Goal: Task Accomplishment & Management: Manage account settings

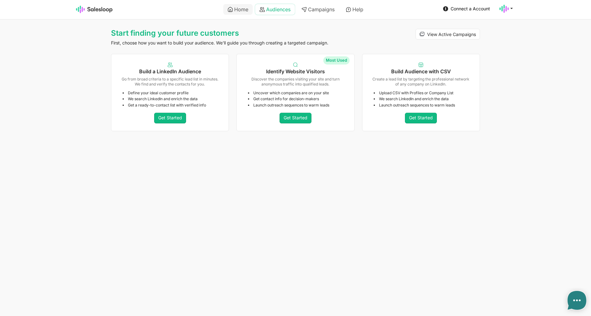
click at [264, 10] on link "Audiences" at bounding box center [275, 9] width 40 height 11
type textarea "x"
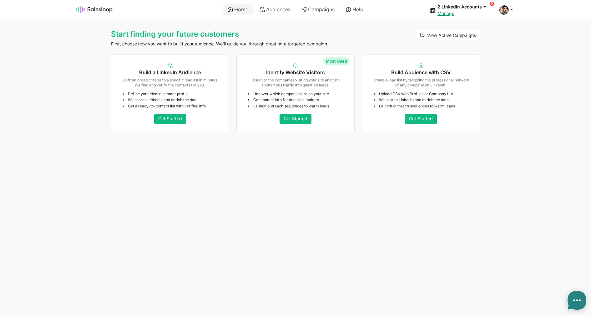
click at [276, 8] on link "Audiences" at bounding box center [275, 9] width 40 height 11
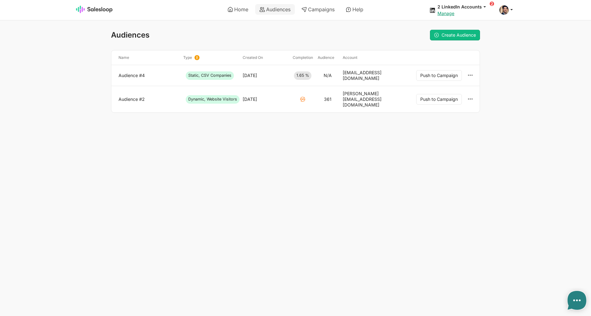
type textarea "x"
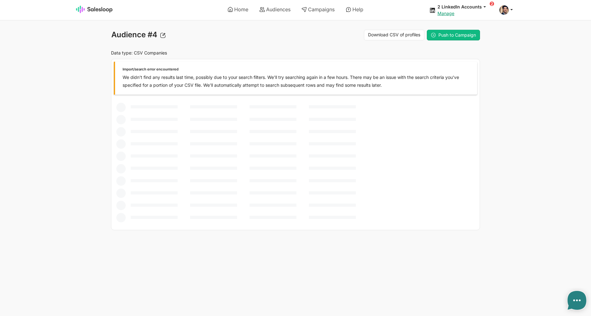
type textarea "x"
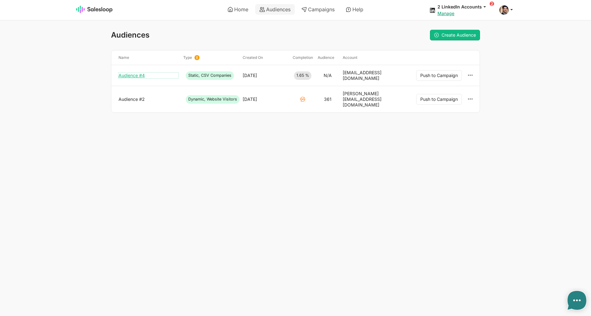
click at [129, 73] on link "Audience #4" at bounding box center [149, 76] width 60 height 6
type textarea "x"
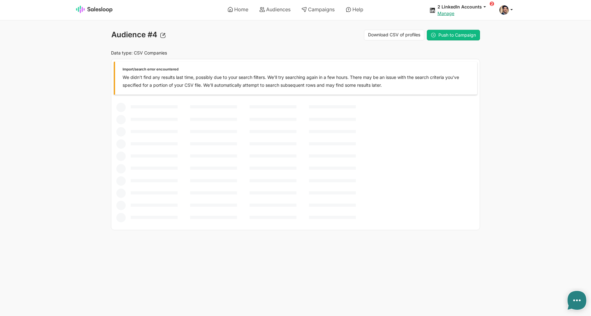
type textarea "x"
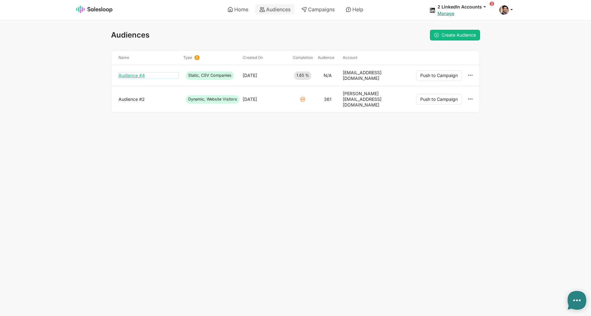
click at [141, 73] on link "Audience #4" at bounding box center [149, 76] width 60 height 6
type textarea "x"
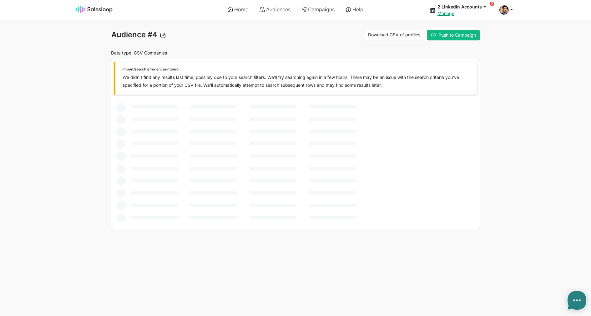
type textarea "x"
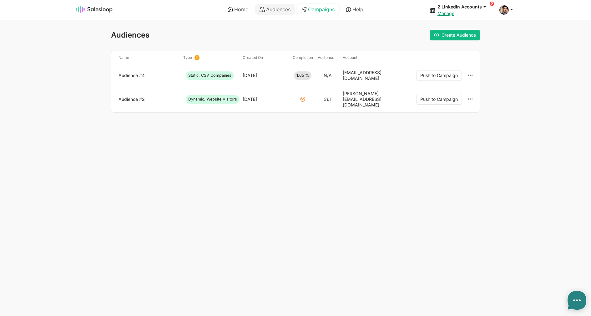
click at [308, 6] on link "Campaigns" at bounding box center [318, 9] width 42 height 11
type textarea "x"
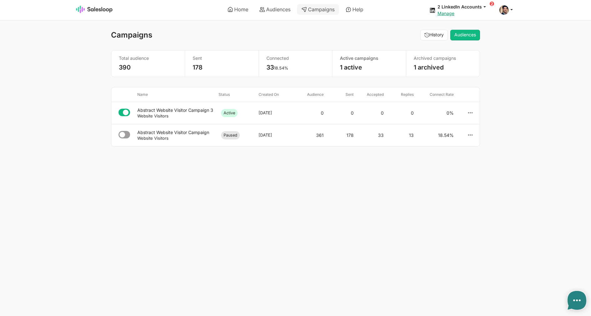
select select "21"
click at [185, 134] on div "Abstract Website Visitor Campaign" at bounding box center [175, 132] width 76 height 6
type textarea "x"
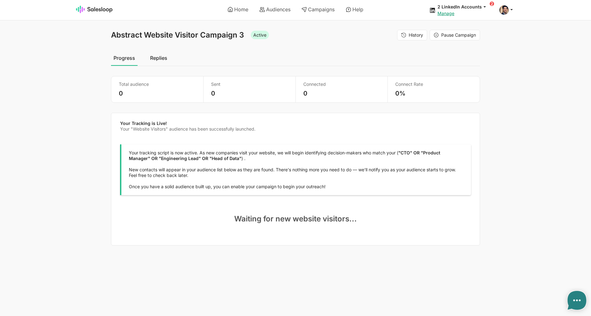
select select "21"
click at [275, 13] on link "Audiences" at bounding box center [275, 9] width 40 height 11
type textarea "x"
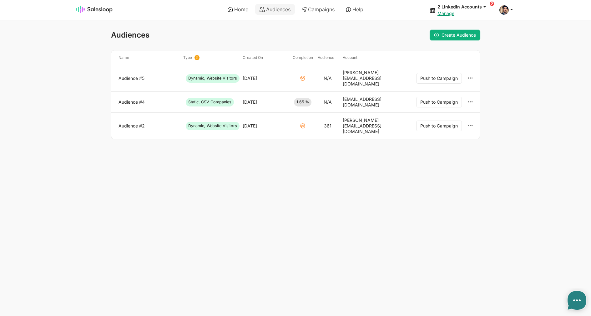
click at [462, 32] on link "Create Audience" at bounding box center [455, 35] width 50 height 11
type textarea "x"
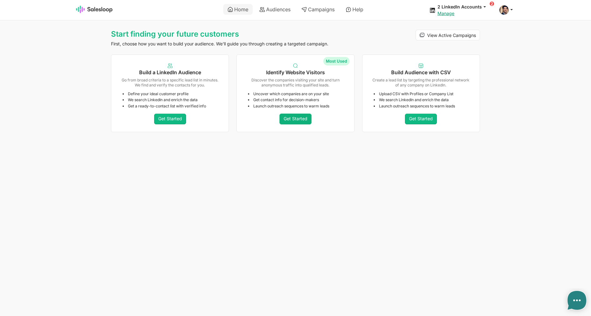
click at [299, 116] on link "Get Started" at bounding box center [296, 119] width 32 height 11
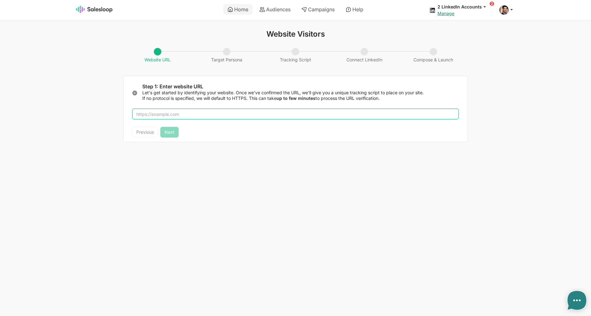
click at [243, 118] on input "text" at bounding box center [295, 114] width 327 height 11
type textarea "x"
type input "salesloop.io"
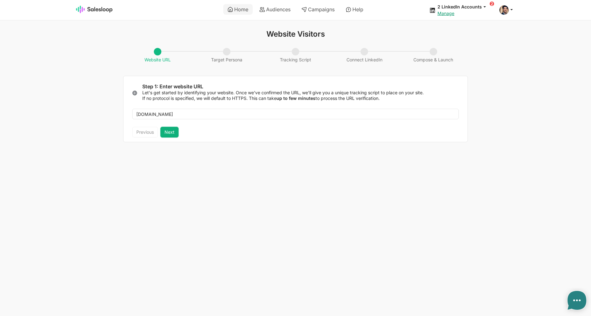
click at [170, 135] on button "Next" at bounding box center [169, 132] width 18 height 11
type textarea "x"
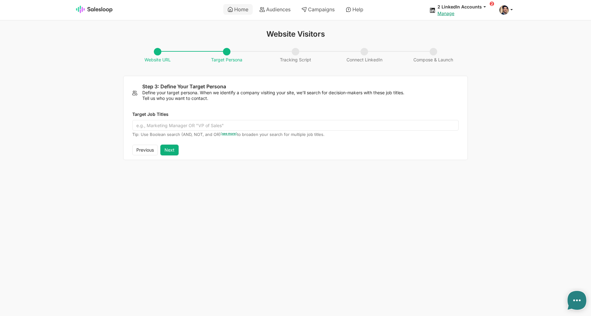
click at [169, 152] on button "Next" at bounding box center [169, 149] width 18 height 11
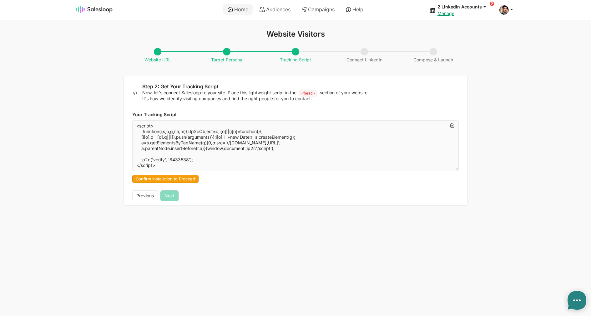
click at [170, 195] on div "Previous Next" at bounding box center [155, 195] width 46 height 11
click at [176, 177] on button "Confirm Installation to Proceed" at bounding box center [165, 179] width 66 height 8
click at [171, 196] on button "Next" at bounding box center [169, 195] width 18 height 11
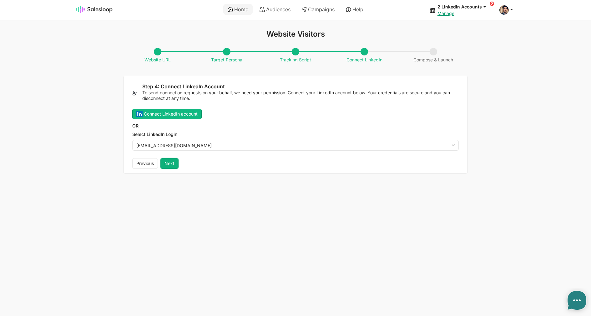
click at [170, 161] on button "Next" at bounding box center [169, 163] width 18 height 11
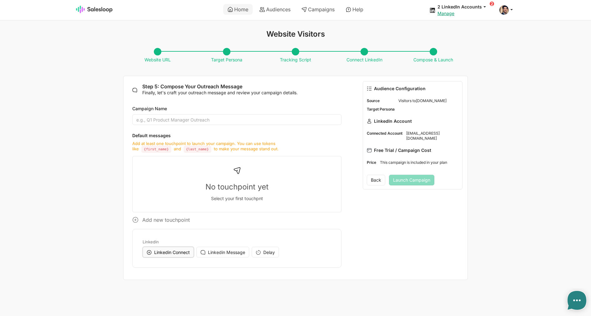
click at [170, 251] on span "Linkedin Connect" at bounding box center [172, 251] width 36 height 5
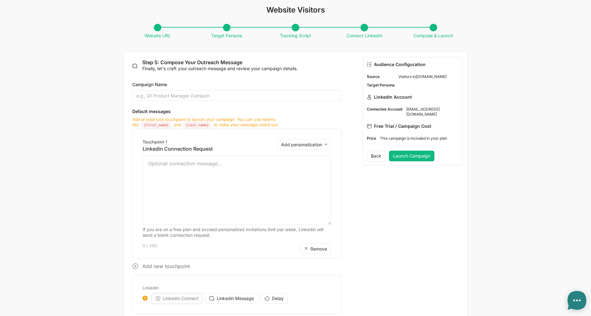
scroll to position [42, 0]
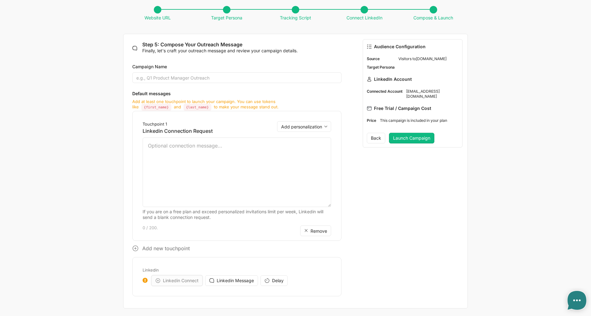
type textarea "x"
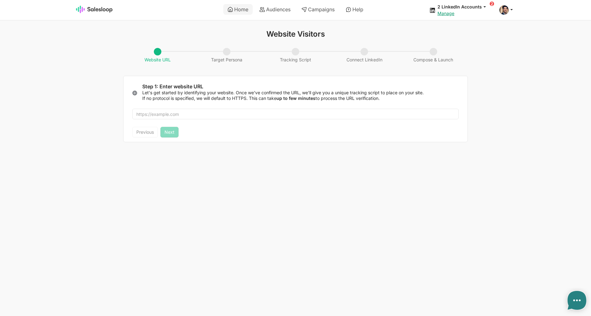
drag, startPoint x: 0, startPoint y: 0, endPoint x: 241, endPoint y: 109, distance: 264.7
click at [241, 108] on div at bounding box center [296, 114] width 344 height 26
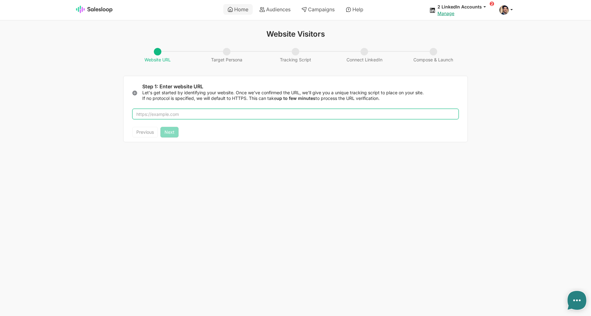
click at [241, 117] on input "text" at bounding box center [295, 114] width 327 height 11
type input "sa"
type textarea "x"
type input "salesl"
type textarea "x"
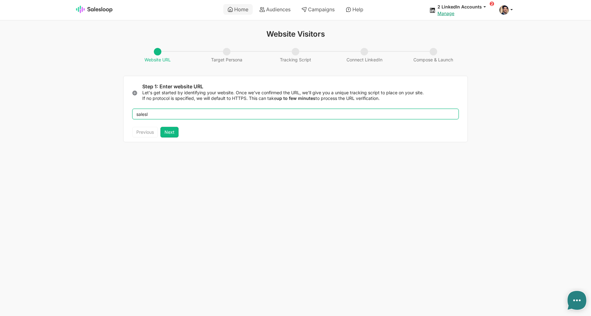
type input "saleslo"
type textarea "x"
type input "salesloo"
type textarea "x"
type input "salesloop.io"
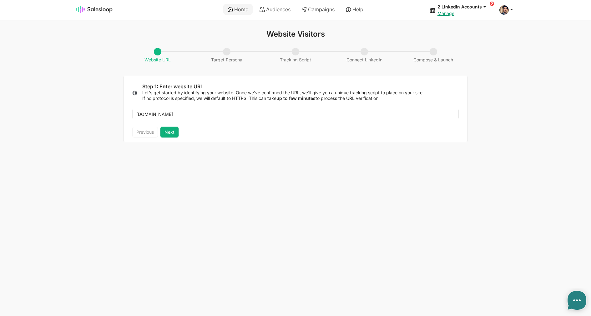
click at [169, 136] on button "Next" at bounding box center [169, 132] width 18 height 11
type textarea "x"
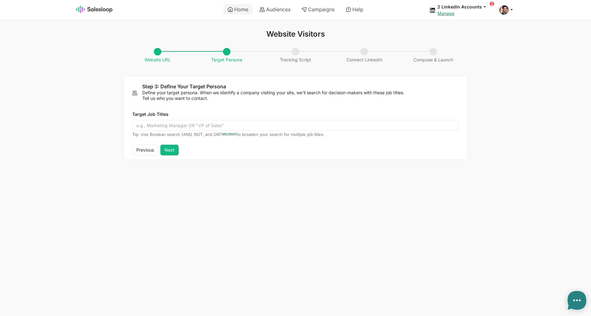
click at [159, 148] on div "Previous Next" at bounding box center [155, 149] width 46 height 11
click at [166, 150] on button "Next" at bounding box center [169, 149] width 18 height 11
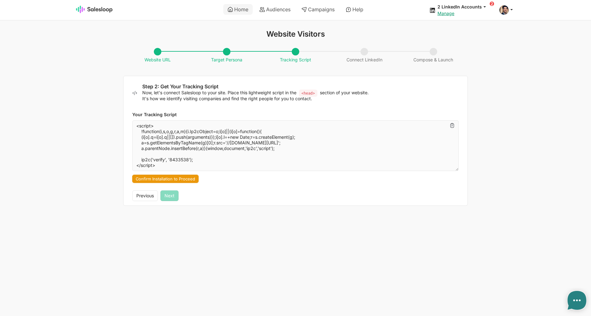
click at [179, 182] on button "Confirm Installation to Proceed" at bounding box center [165, 179] width 66 height 8
click at [173, 196] on button "Next" at bounding box center [169, 195] width 18 height 11
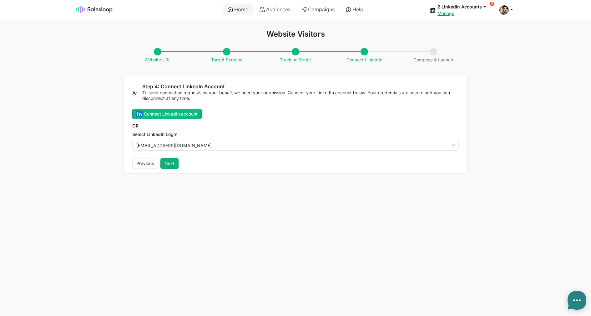
click at [169, 163] on button "Next" at bounding box center [169, 163] width 18 height 11
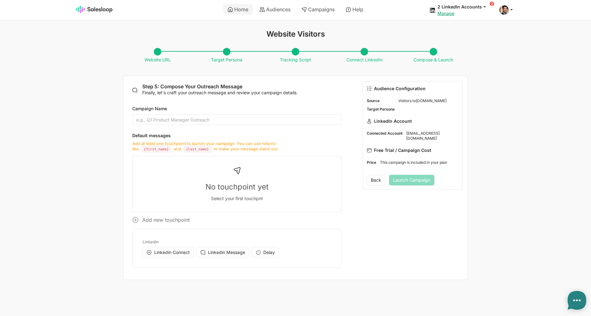
click at [167, 246] on div "Linkedin Linkedin Connect Linkedin Message Delay" at bounding box center [236, 248] width 209 height 39
click at [166, 252] on span "Linkedin Connect" at bounding box center [172, 251] width 36 height 5
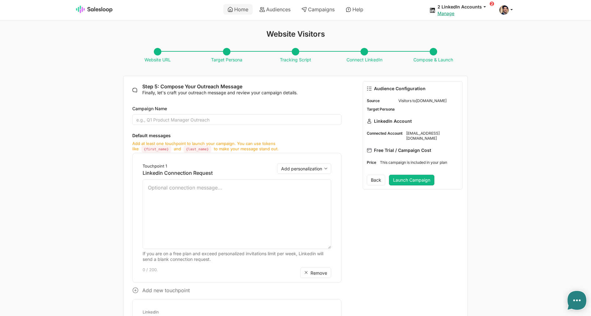
scroll to position [42, 0]
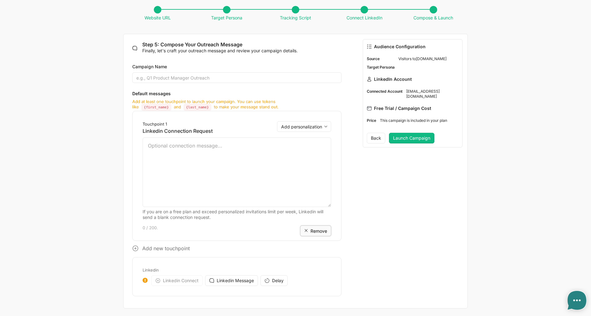
click at [320, 225] on button "Remove" at bounding box center [315, 230] width 31 height 11
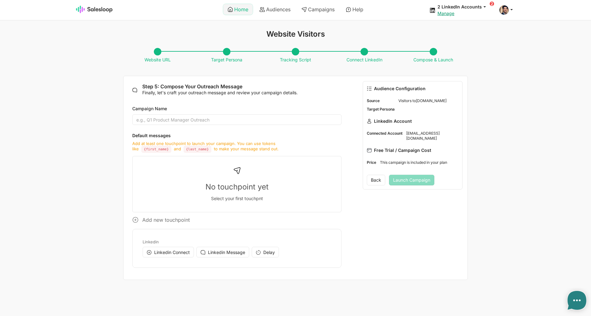
click at [239, 12] on link "Home" at bounding box center [237, 9] width 29 height 11
type textarea "x"
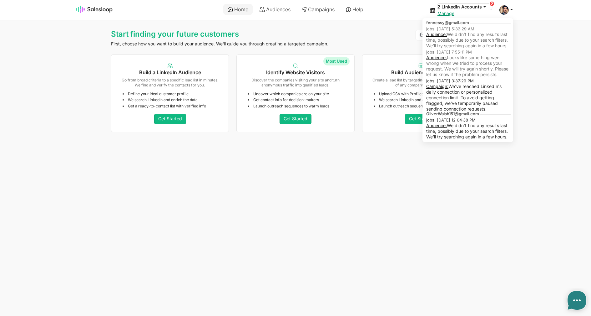
click at [474, 6] on button "2 LinkedIn Accounts" at bounding box center [465, 7] width 54 height 6
type textarea "x"
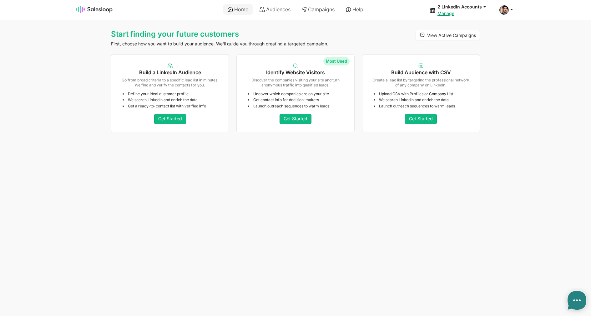
click at [311, 134] on html "Home Audiences Campaigns Help 2 LinkedIn Accounts jobs: 9/3/2025, 5:32:29 AM Au…" at bounding box center [295, 67] width 591 height 134
click at [300, 122] on link "Get Started" at bounding box center [296, 119] width 32 height 11
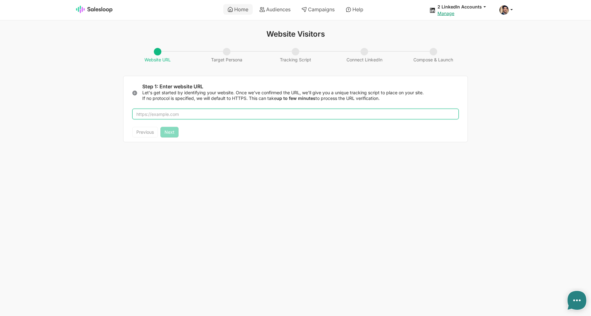
click at [236, 116] on input "text" at bounding box center [295, 114] width 327 height 11
type input "salesloop.io"
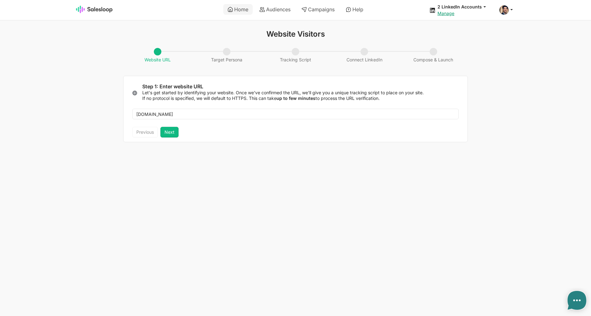
type textarea "x"
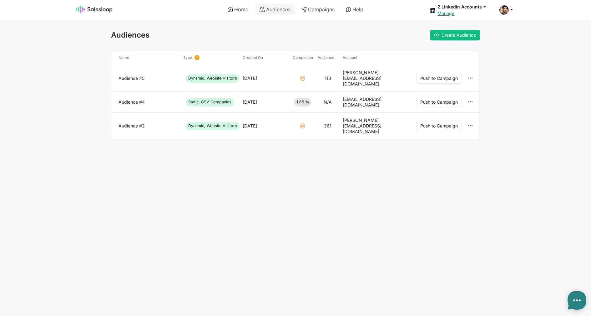
type textarea "x"
click at [511, 11] on icon at bounding box center [512, 10] width 6 height 6
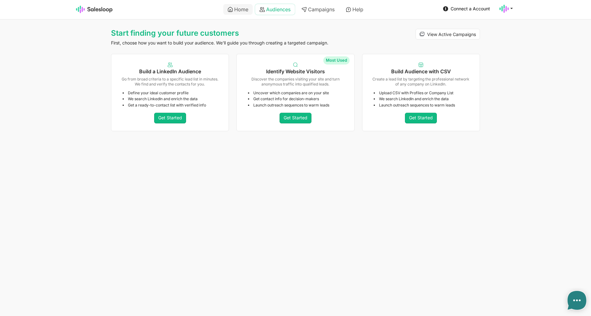
click at [268, 6] on link "Audiences" at bounding box center [275, 9] width 40 height 11
type textarea "x"
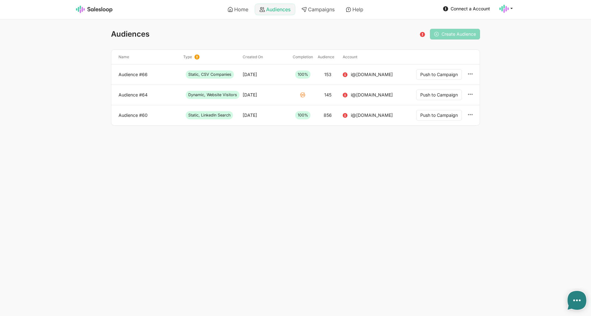
click at [278, 10] on link "Audiences" at bounding box center [275, 9] width 40 height 11
type textarea "x"
click at [452, 12] on link "Connect a Account" at bounding box center [466, 9] width 51 height 10
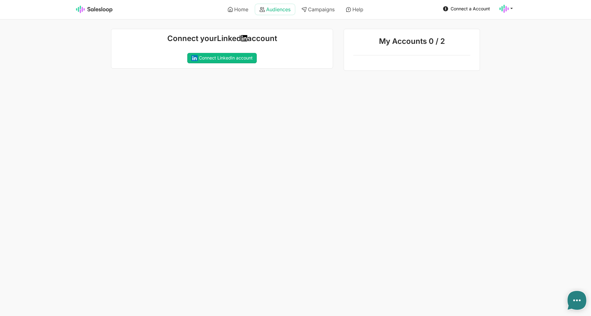
click at [276, 10] on link "Audiences" at bounding box center [275, 9] width 40 height 11
type textarea "x"
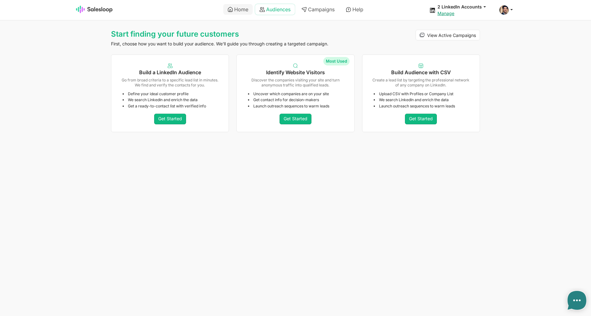
click at [278, 11] on link "Audiences" at bounding box center [275, 9] width 40 height 11
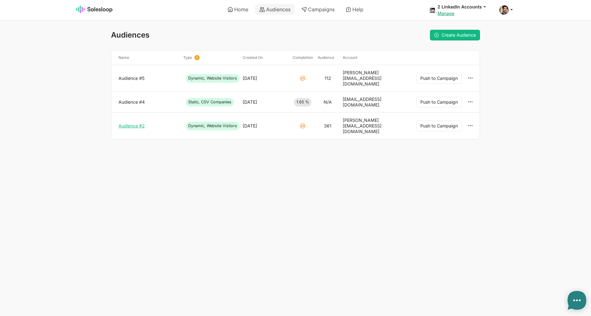
type textarea "x"
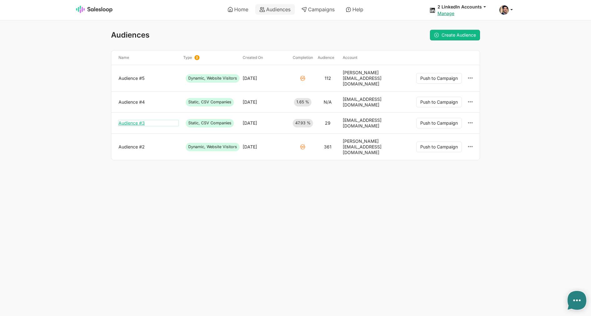
click at [140, 120] on link "Audience #3" at bounding box center [149, 123] width 60 height 6
type textarea "x"
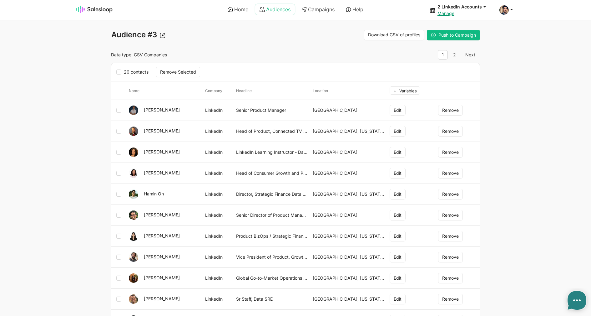
click at [267, 8] on link "Audiences" at bounding box center [275, 9] width 40 height 11
type textarea "x"
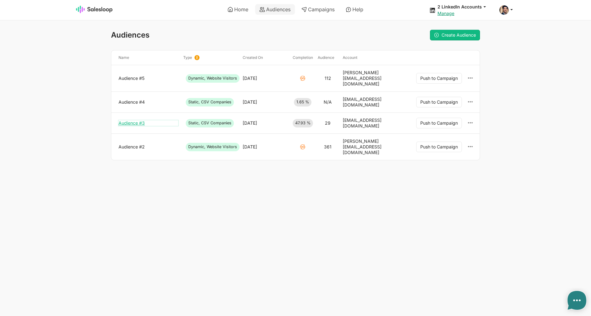
click at [141, 120] on link "Audience #3" at bounding box center [149, 123] width 60 height 6
type textarea "x"
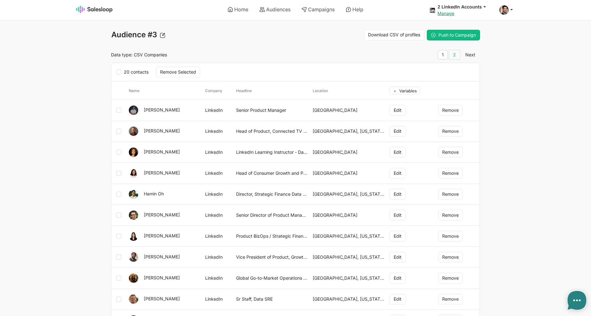
click at [453, 54] on link "2" at bounding box center [454, 54] width 11 height 9
type textarea "x"
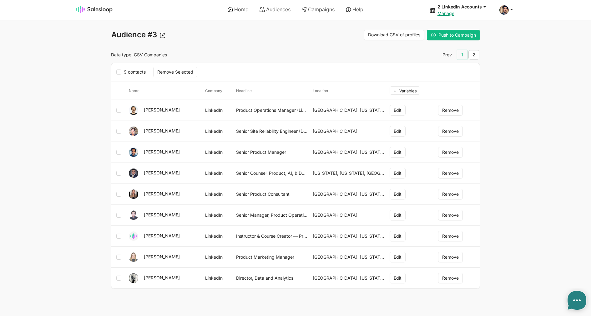
click at [463, 54] on link "1" at bounding box center [462, 54] width 10 height 9
type textarea "x"
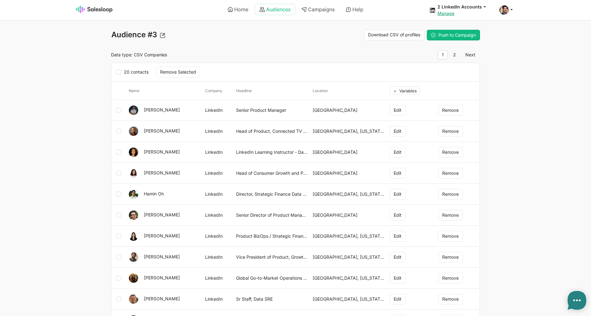
click at [264, 10] on link "Audiences" at bounding box center [275, 9] width 40 height 11
type textarea "x"
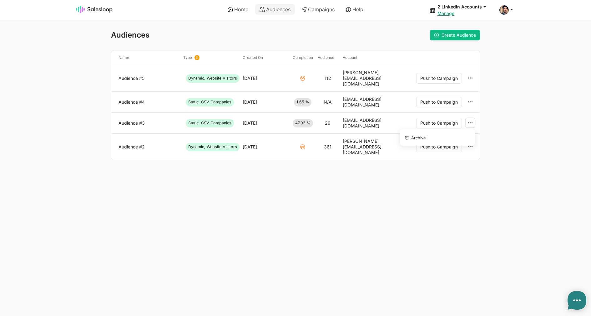
click at [472, 118] on link at bounding box center [470, 123] width 9 height 10
click at [463, 132] on button "Archive" at bounding box center [437, 137] width 68 height 11
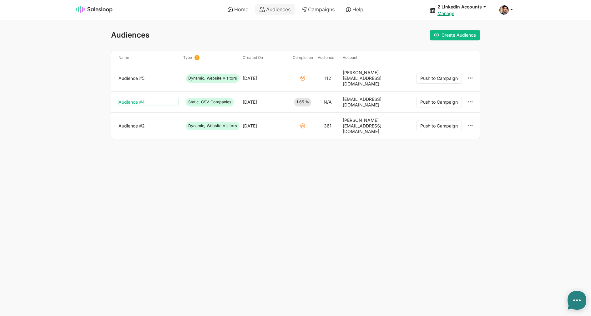
click at [129, 99] on link "Audience #4" at bounding box center [149, 102] width 60 height 6
type textarea "x"
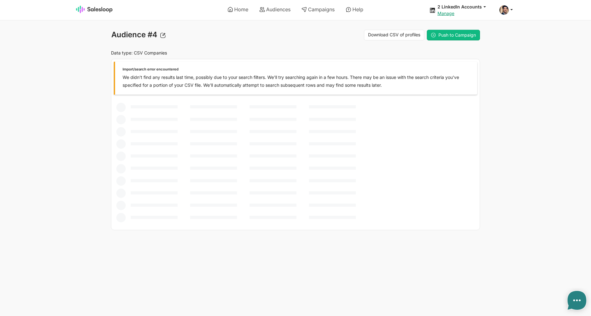
type textarea "x"
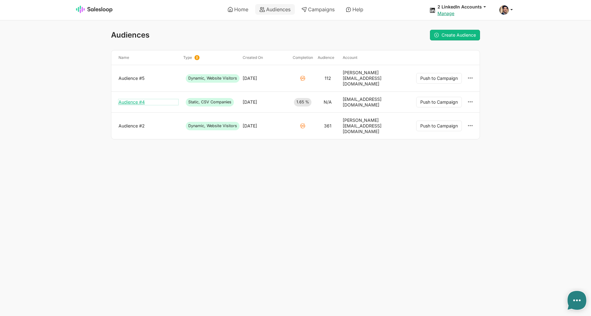
click at [136, 99] on link "Audience #4" at bounding box center [149, 102] width 60 height 6
type textarea "x"
click at [143, 96] on div "Audience #4" at bounding box center [148, 101] width 65 height 11
click at [141, 99] on link "Audience #4" at bounding box center [149, 102] width 60 height 6
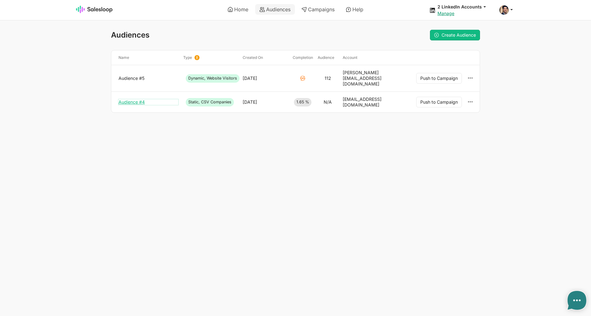
type textarea "x"
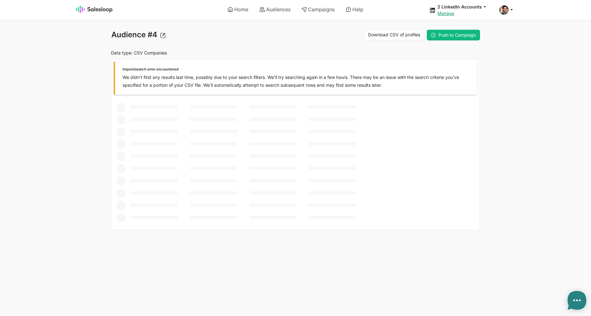
drag, startPoint x: 563, startPoint y: 98, endPoint x: 575, endPoint y: 105, distance: 14.3
click at [563, 98] on body "Home Audiences Campaigns Help 2 LinkedIn Accounts jobs: 9/3/2025, 5:32:29 AM Au…" at bounding box center [295, 115] width 591 height 230
click at [268, 6] on link "Audiences" at bounding box center [275, 9] width 40 height 11
type textarea "x"
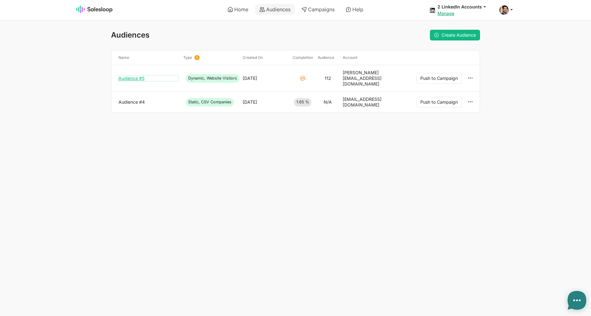
click at [141, 76] on link "Audience #5" at bounding box center [149, 78] width 60 height 6
type textarea "x"
click at [134, 99] on link "Audience #4" at bounding box center [149, 102] width 60 height 6
type textarea "x"
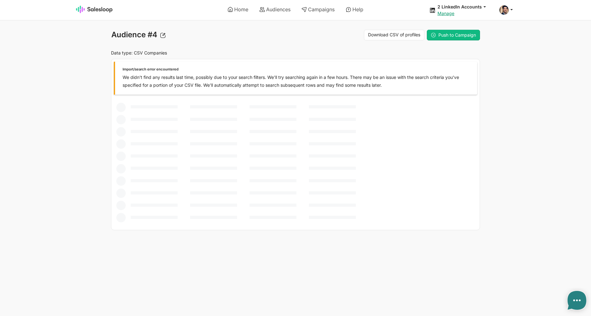
type textarea "x"
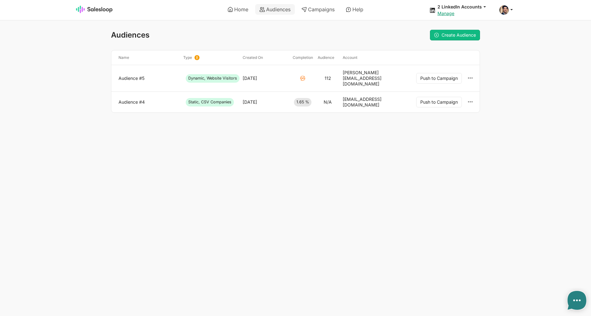
click at [118, 96] on div "Audience #4" at bounding box center [148, 101] width 65 height 11
click at [126, 99] on link "Audience #4" at bounding box center [149, 102] width 60 height 6
type textarea "x"
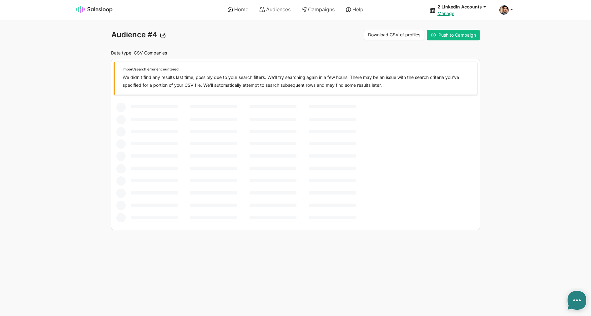
type textarea "x"
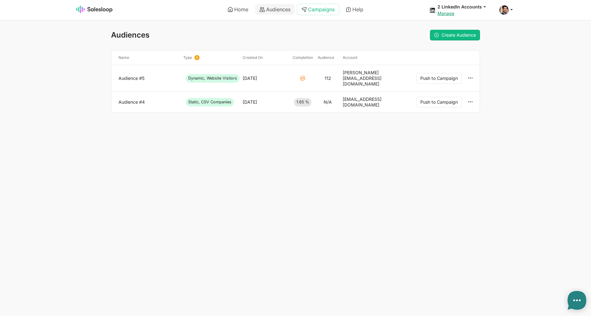
click at [312, 9] on link "Campaigns" at bounding box center [318, 9] width 42 height 11
type textarea "x"
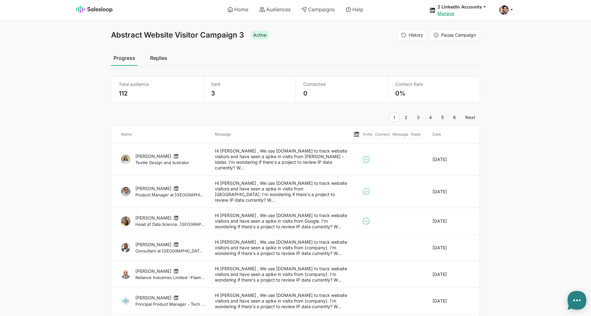
select select "21"
type textarea "x"
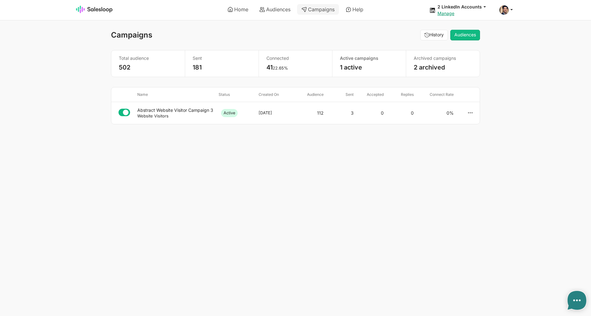
select select "21"
type textarea "x"
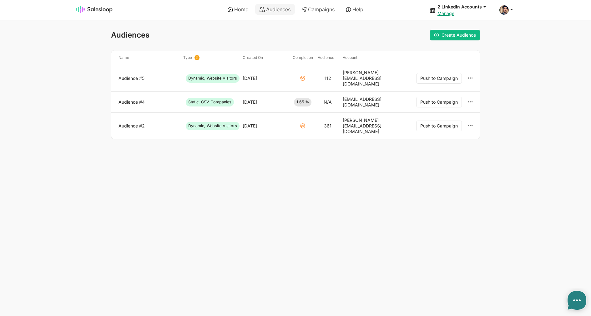
type textarea "x"
click at [135, 99] on link "Audience #4" at bounding box center [149, 102] width 60 height 6
type textarea "x"
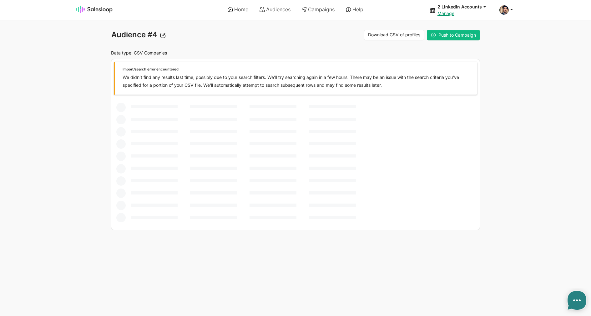
type textarea "x"
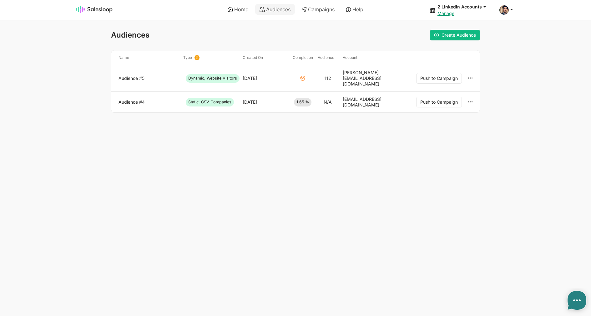
type textarea "x"
